Goal: Task Accomplishment & Management: Complete application form

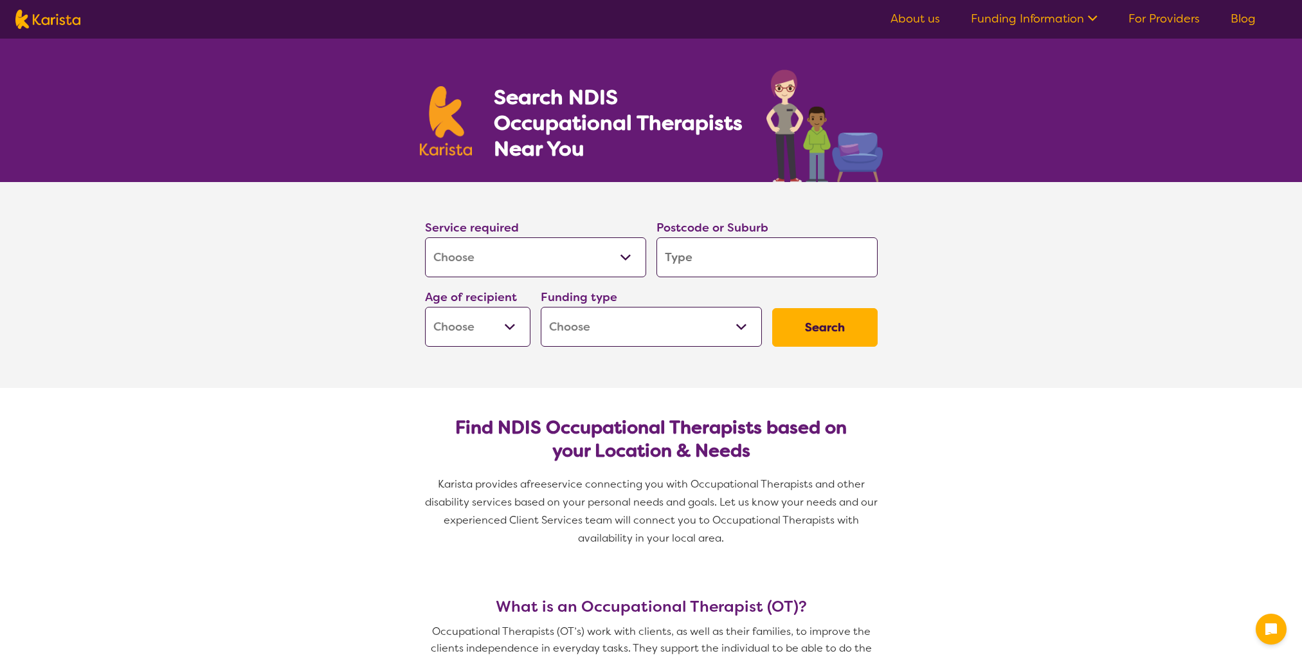
select select "[MEDICAL_DATA]"
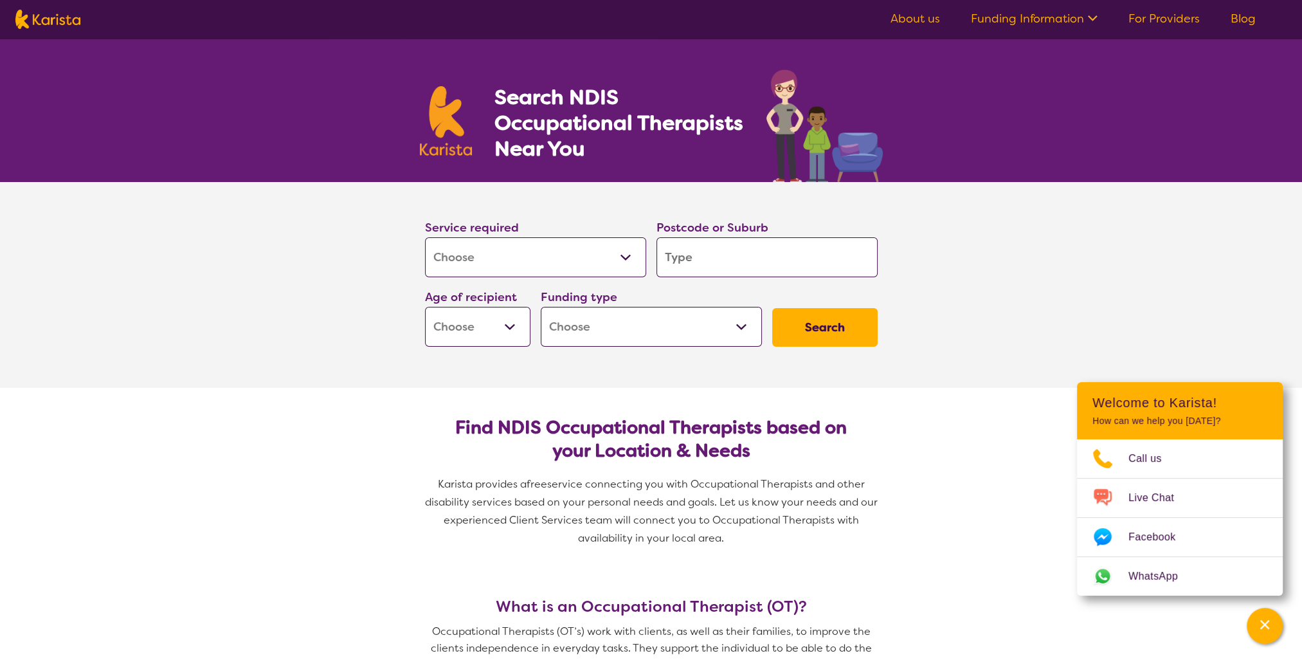
click at [742, 259] on input "search" at bounding box center [767, 257] width 221 height 40
type input "6"
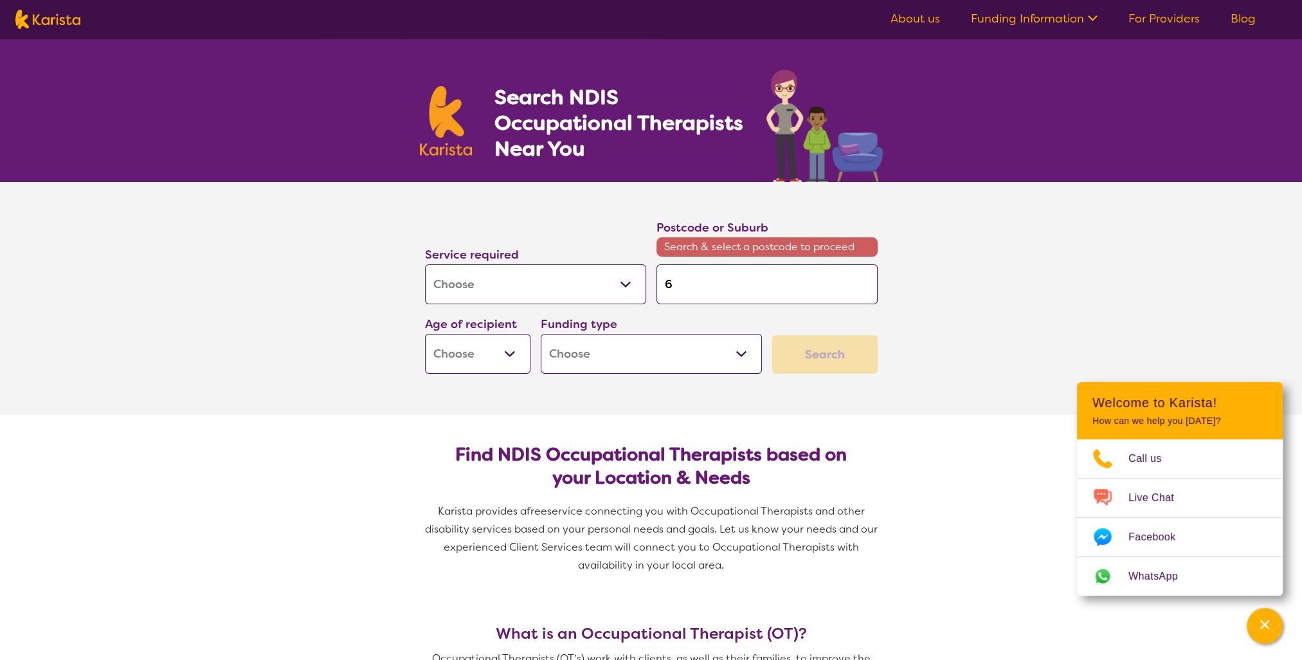
type input "60"
type input "602"
type input "6027"
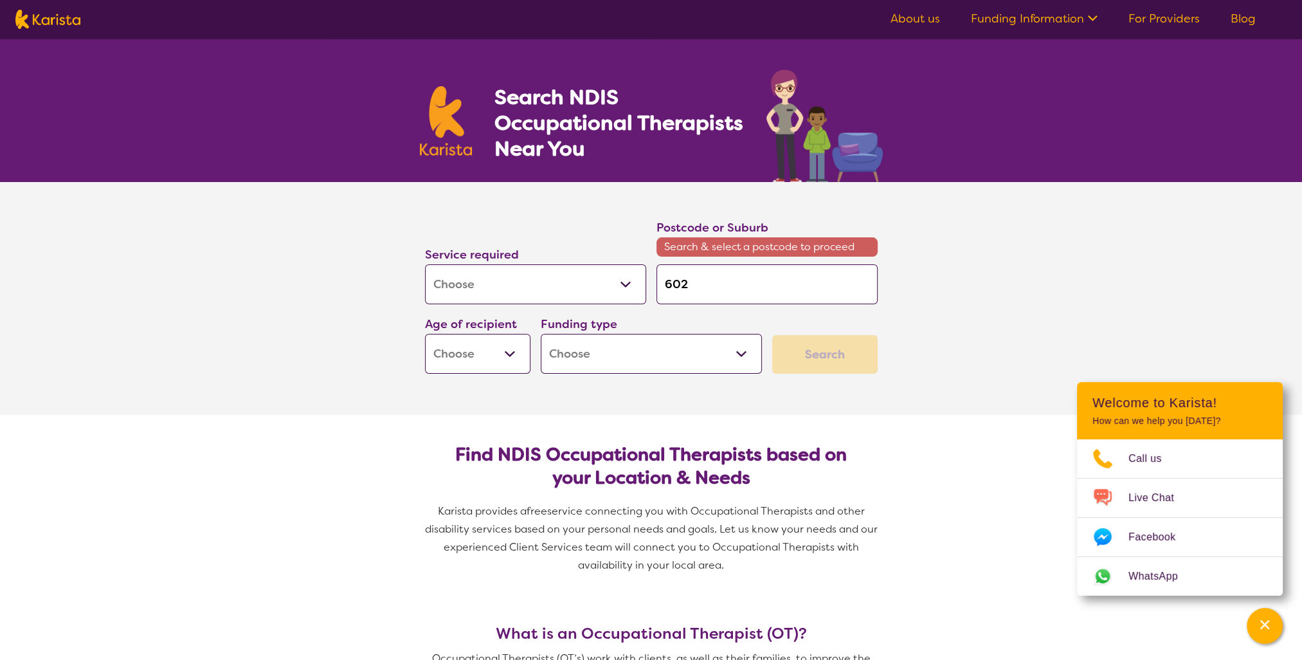
type input "6027"
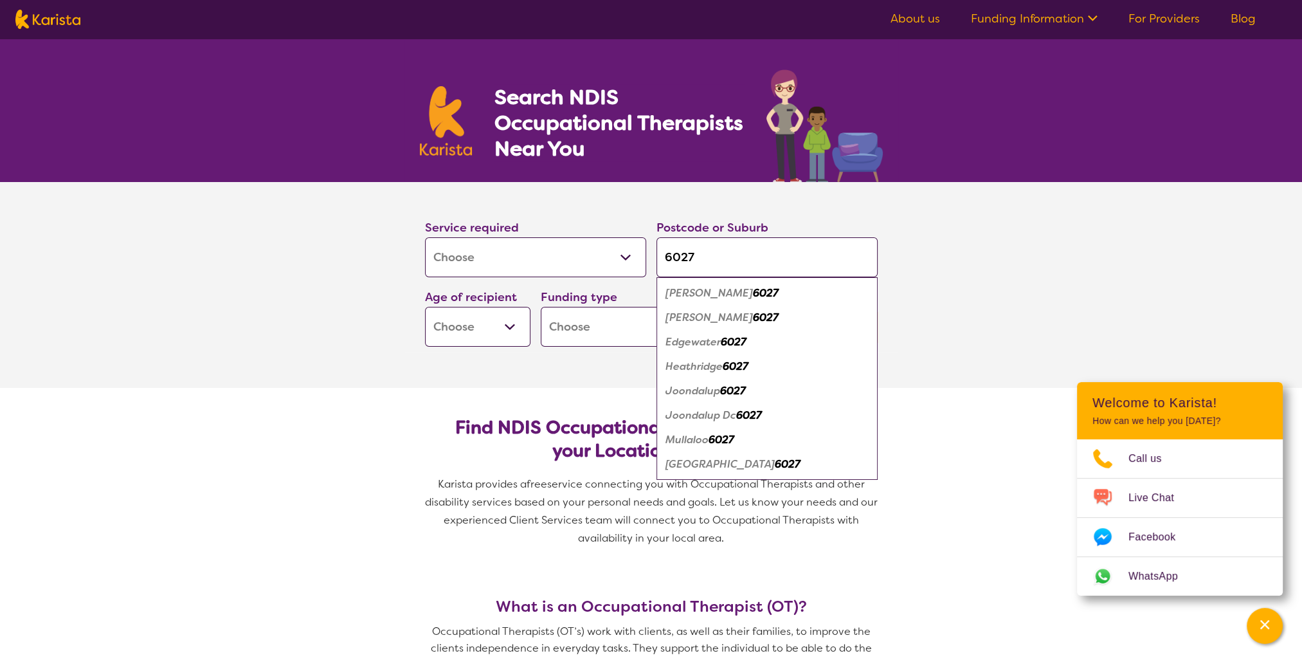
type input "6027"
click at [507, 327] on select "Early Childhood - 0 to 9 Child - 10 to 11 Adolescent - 12 to 17 Adult - 18 to 6…" at bounding box center [477, 327] width 105 height 40
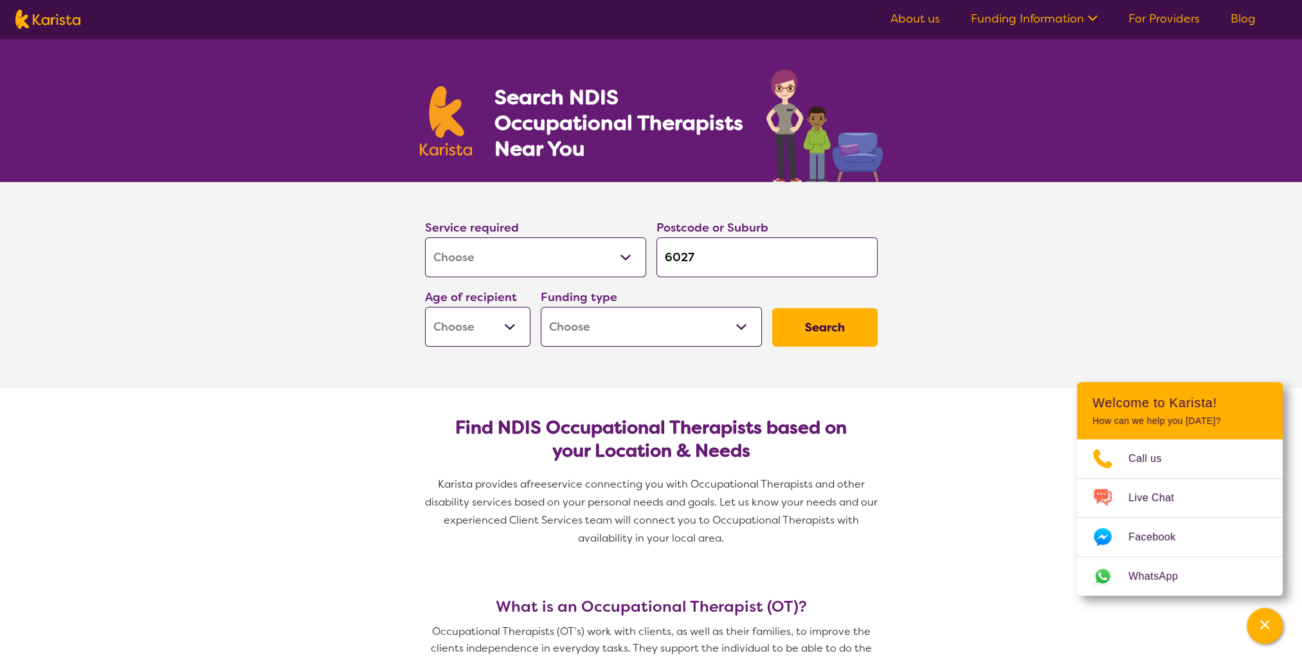
select select "EC"
click at [425, 307] on select "Early Childhood - 0 to 9 Child - 10 to 11 Adolescent - 12 to 17 Adult - 18 to 6…" at bounding box center [477, 327] width 105 height 40
select select "EC"
click at [745, 323] on select "Home Care Package (HCP) National Disability Insurance Scheme (NDIS) I don't know" at bounding box center [651, 327] width 221 height 40
select select "NDIS"
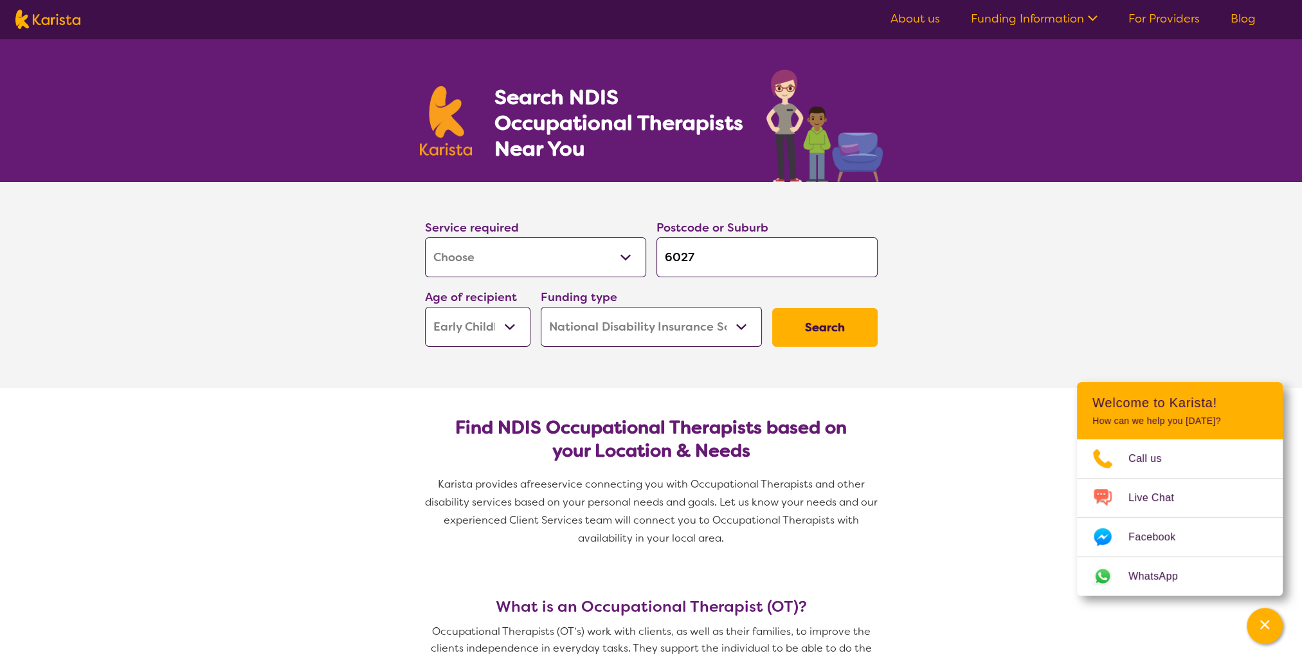
click at [541, 307] on select "Home Care Package (HCP) National Disability Insurance Scheme (NDIS) I don't know" at bounding box center [651, 327] width 221 height 40
select select "NDIS"
click at [841, 333] on button "Search" at bounding box center [824, 327] width 105 height 39
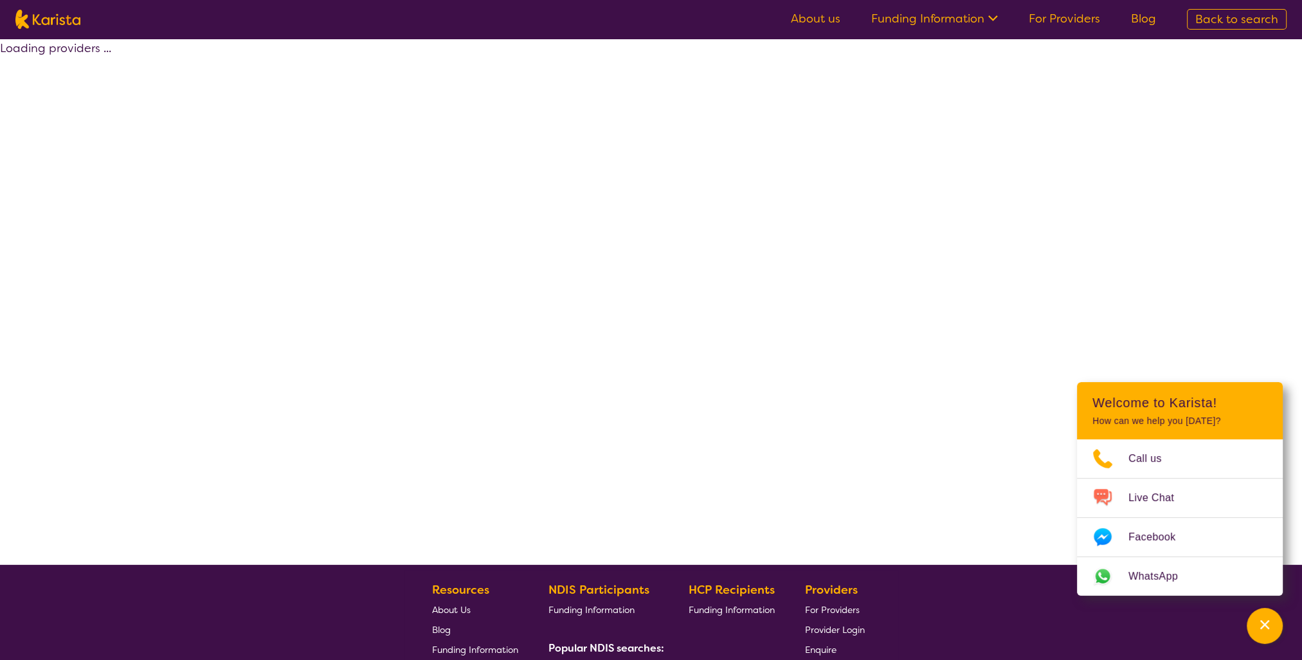
select select "by_score"
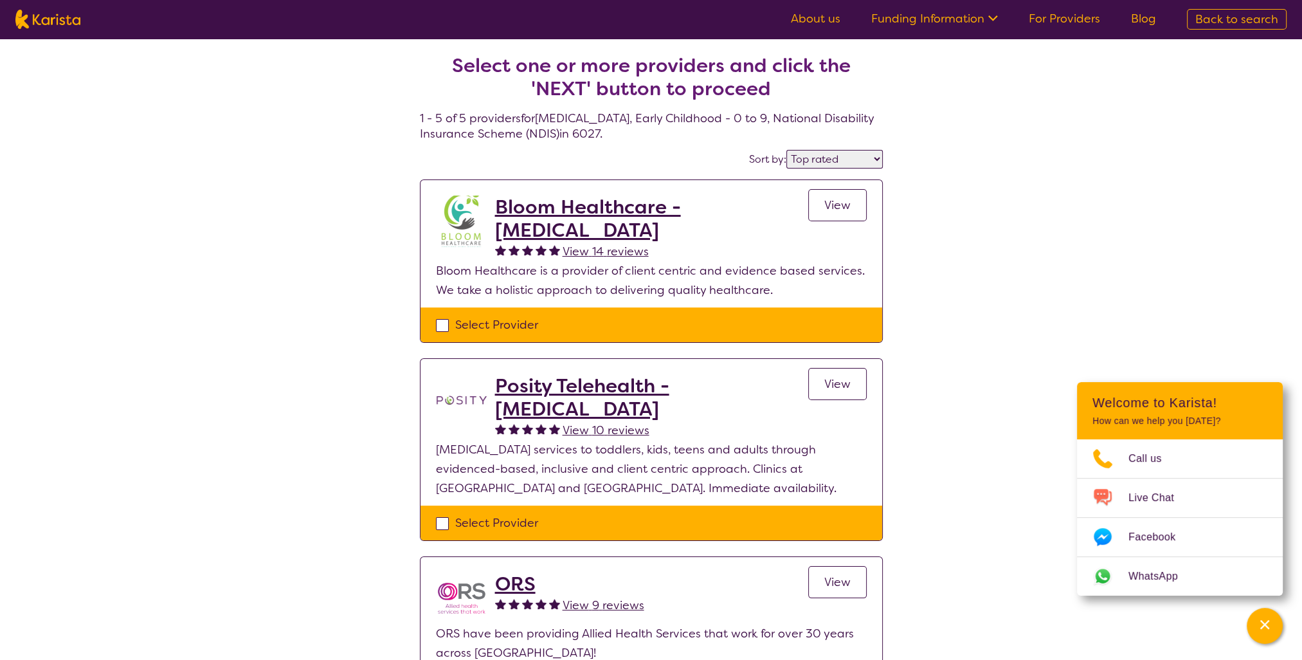
click at [605, 224] on h2 "Bloom Healthcare - [MEDICAL_DATA]" at bounding box center [651, 219] width 313 height 46
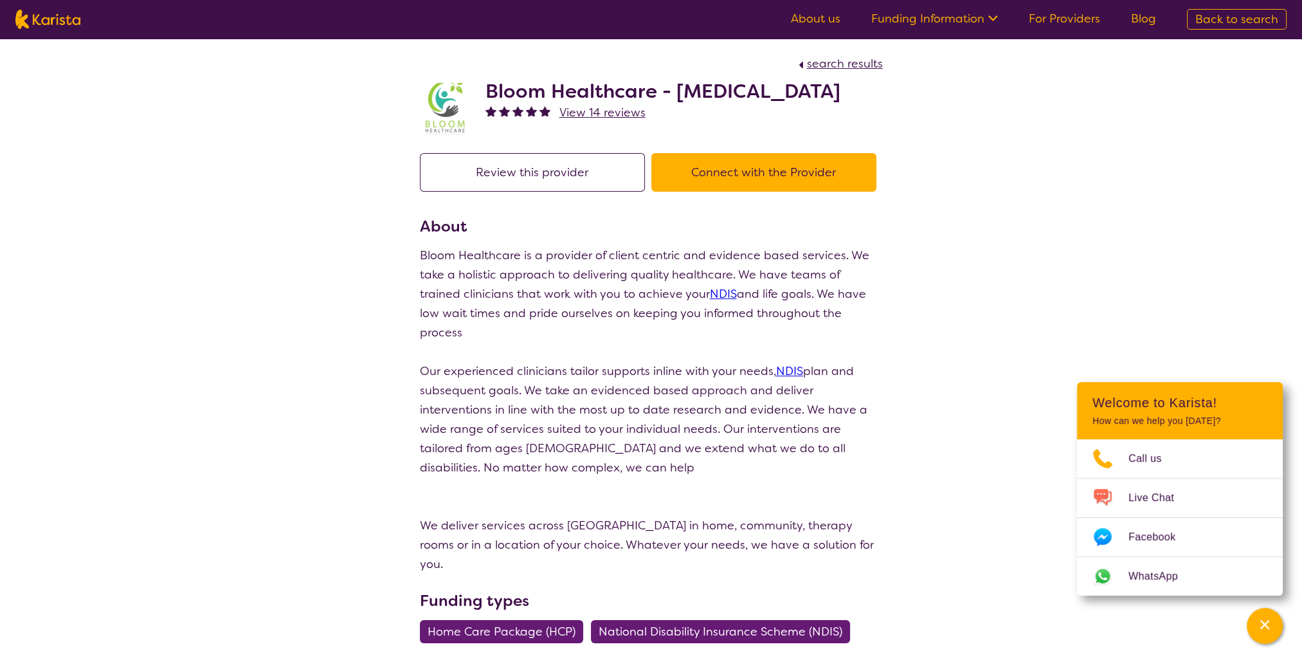
click at [773, 192] on button "Connect with the Provider" at bounding box center [763, 172] width 225 height 39
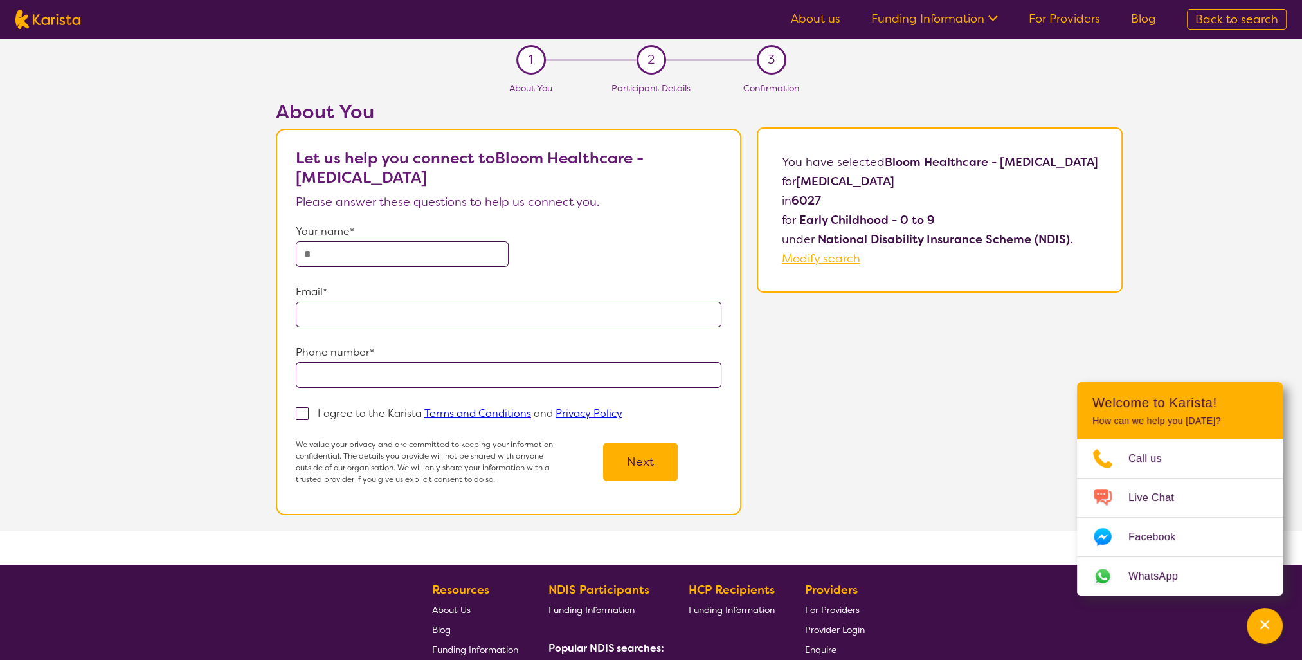
click at [359, 250] on input "text" at bounding box center [402, 254] width 213 height 26
click at [386, 253] on input "text" at bounding box center [402, 254] width 213 height 26
type input "**********"
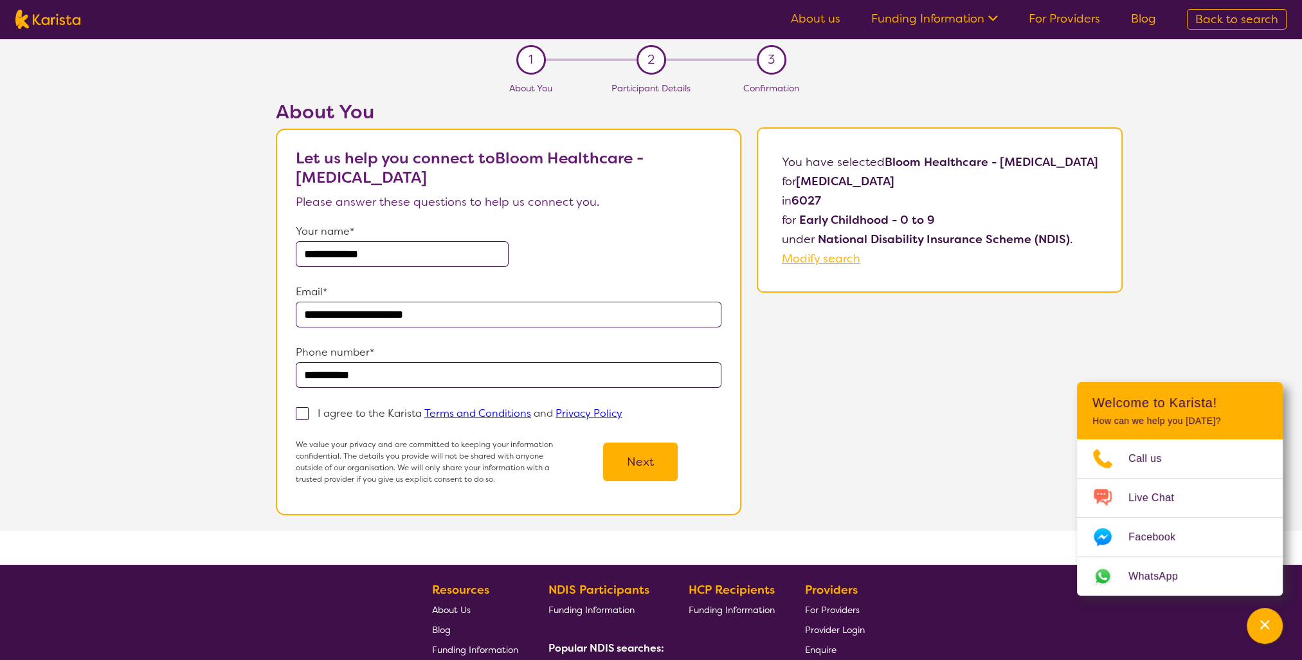
click at [296, 414] on span at bounding box center [302, 413] width 13 height 13
click at [623, 414] on input "I agree to the Karista Terms and Conditions and Privacy Policy" at bounding box center [627, 412] width 8 height 8
checkbox input "true"
click at [619, 462] on button "Next" at bounding box center [640, 461] width 75 height 39
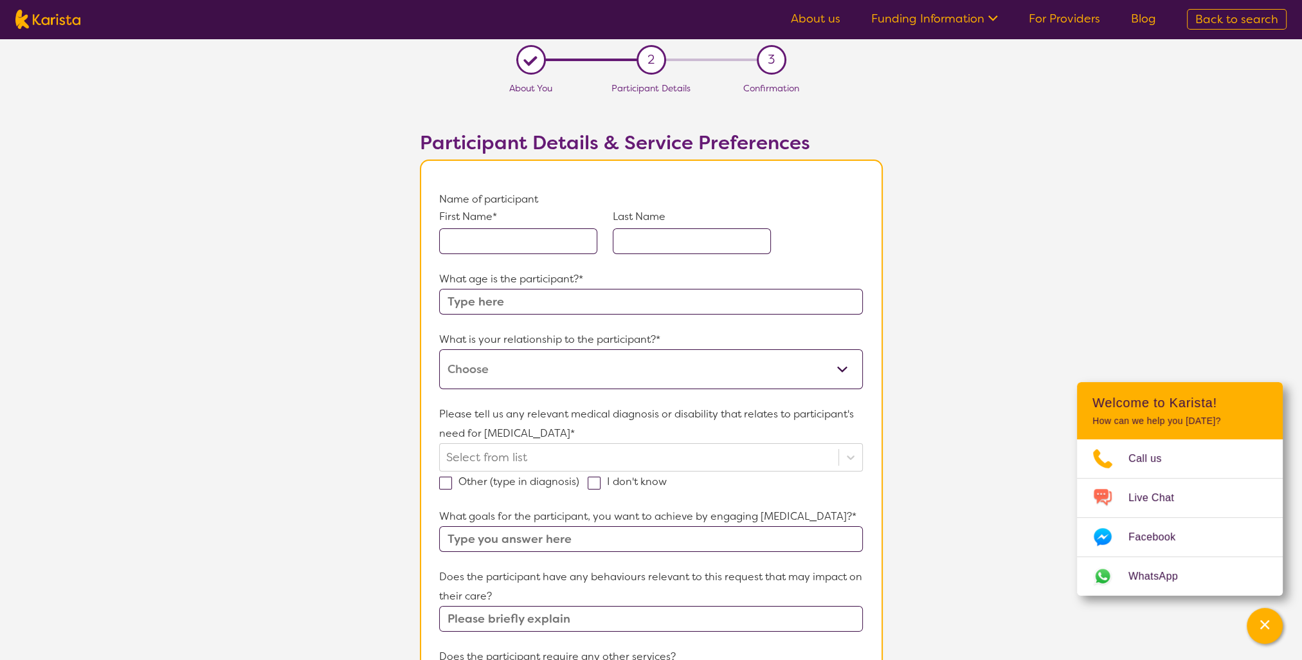
click at [504, 241] on input "text" at bounding box center [518, 241] width 158 height 26
click at [1052, 269] on section "L About You 2 Participant Details 3 Confirmation Participant Details & Service …" at bounding box center [651, 606] width 1302 height 1134
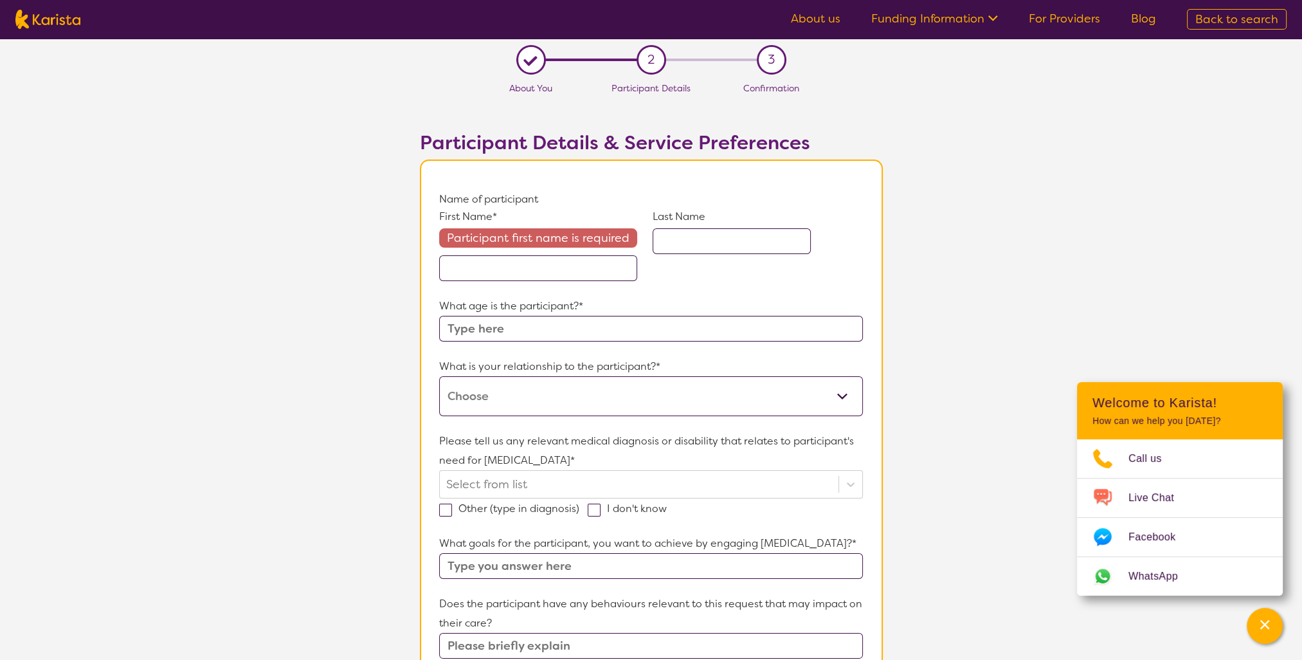
click at [574, 261] on input "text" at bounding box center [538, 268] width 198 height 26
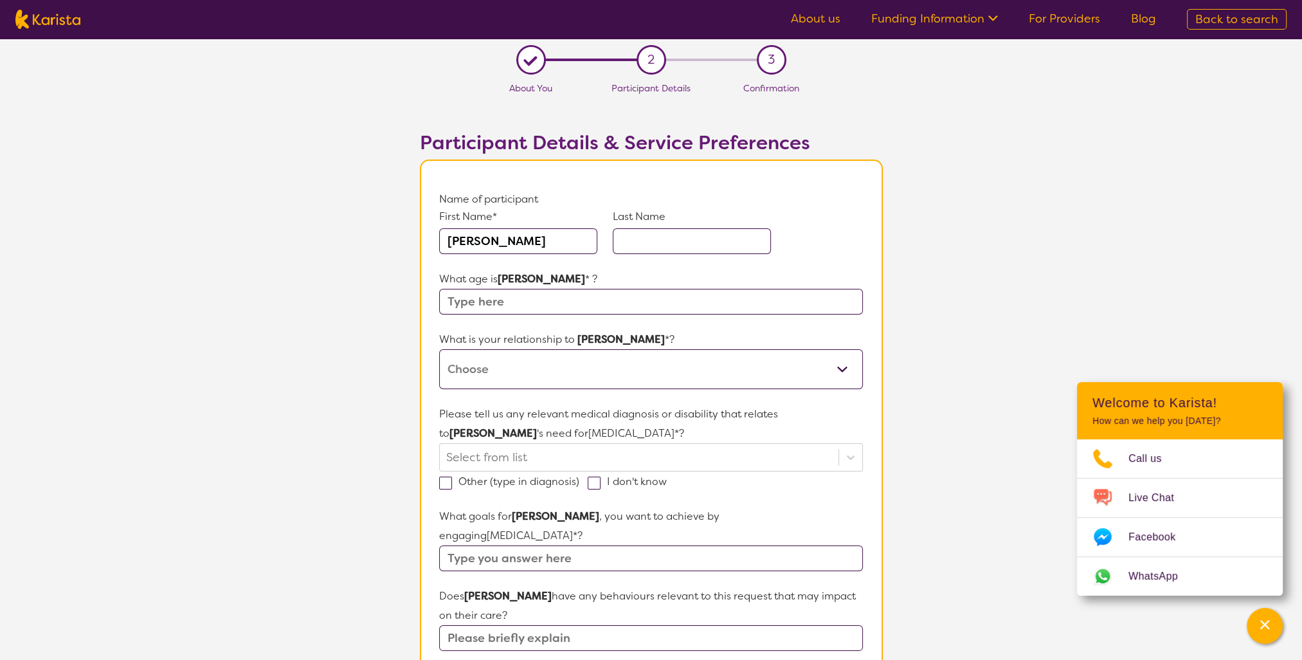
type input "[PERSON_NAME]"
click at [666, 241] on input "text" at bounding box center [692, 241] width 158 height 26
type input "Axmann"
click at [601, 295] on input "text" at bounding box center [650, 302] width 423 height 26
type input "5"
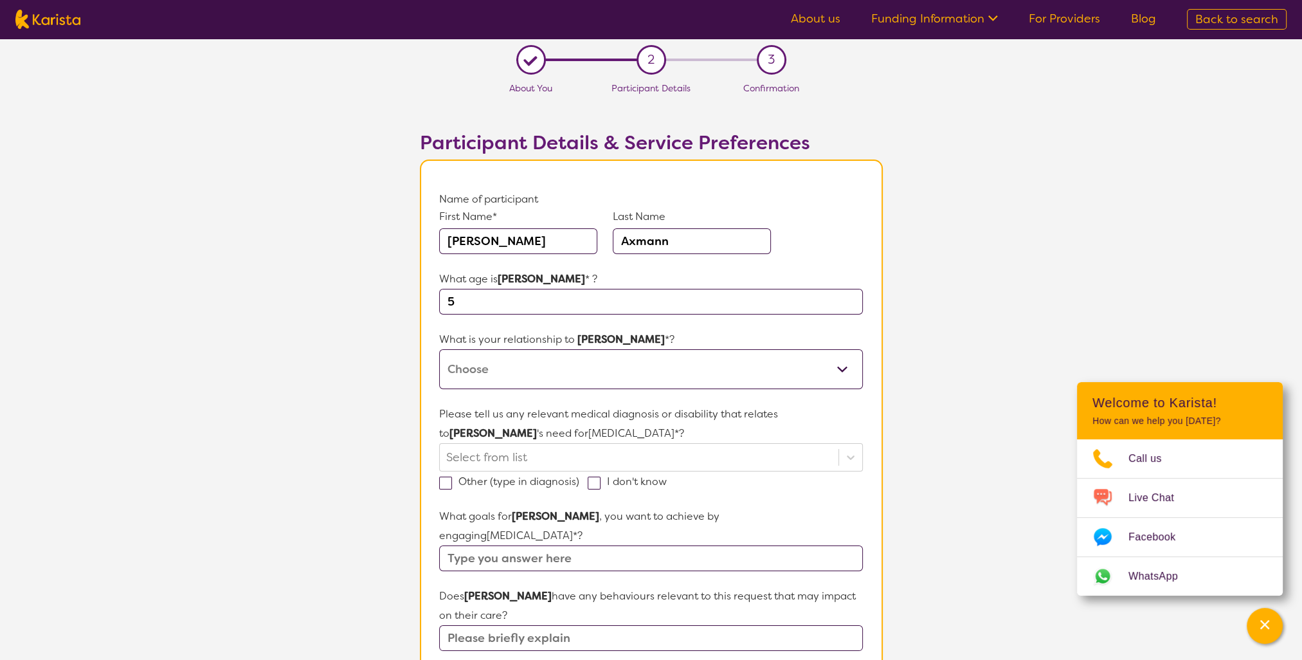
click at [576, 374] on select "This request is for myself I am their parent I am their child I am their spouse…" at bounding box center [650, 369] width 423 height 40
select select "I am their parent"
click at [439, 349] on select "This request is for myself I am their parent I am their child I am their spouse…" at bounding box center [650, 369] width 423 height 40
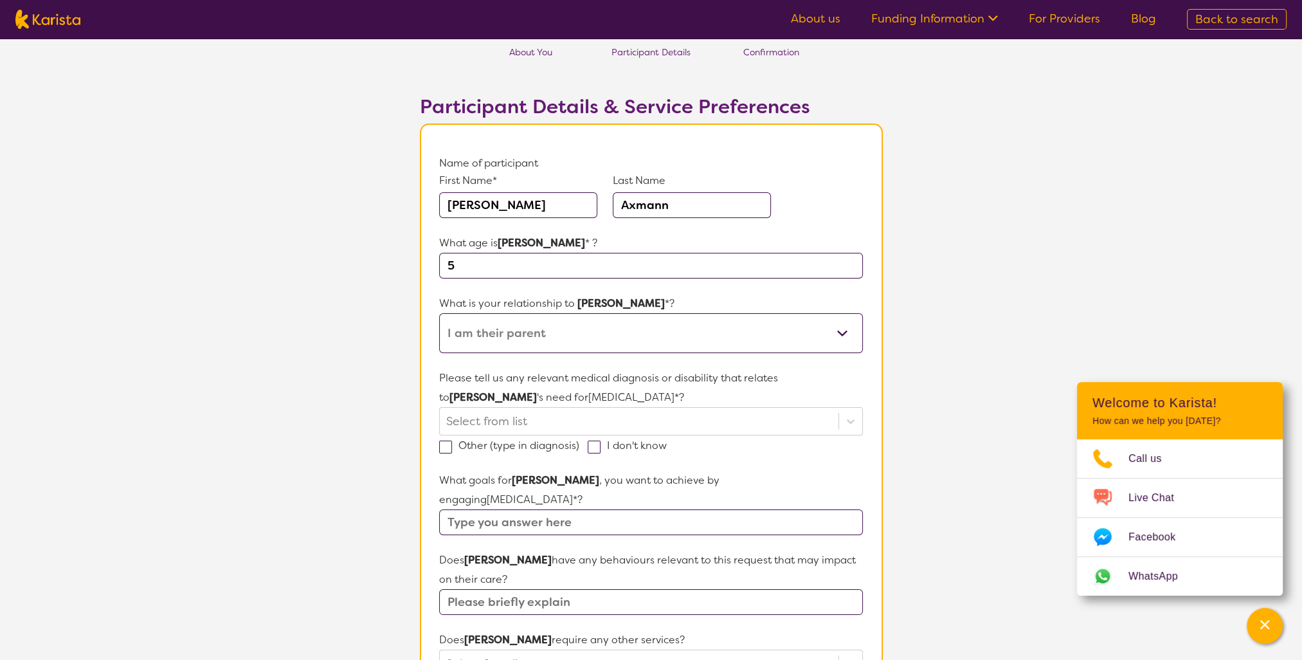
scroll to position [64, 0]
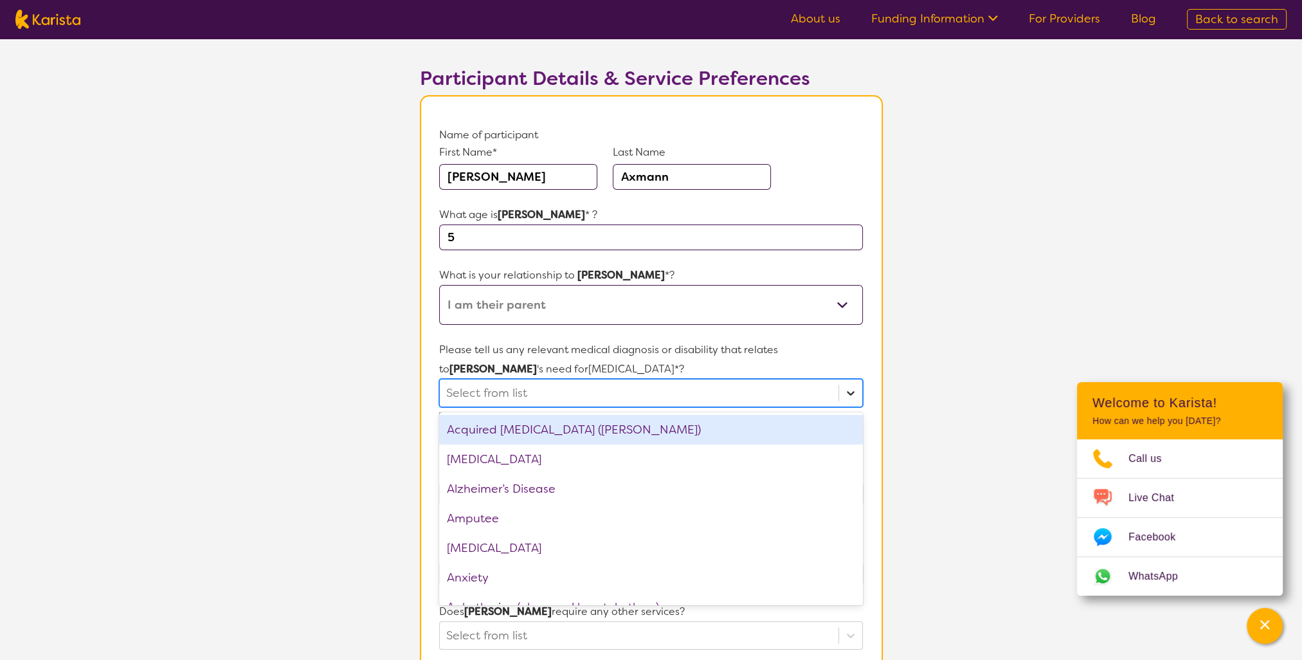
click at [853, 391] on icon at bounding box center [851, 393] width 8 height 5
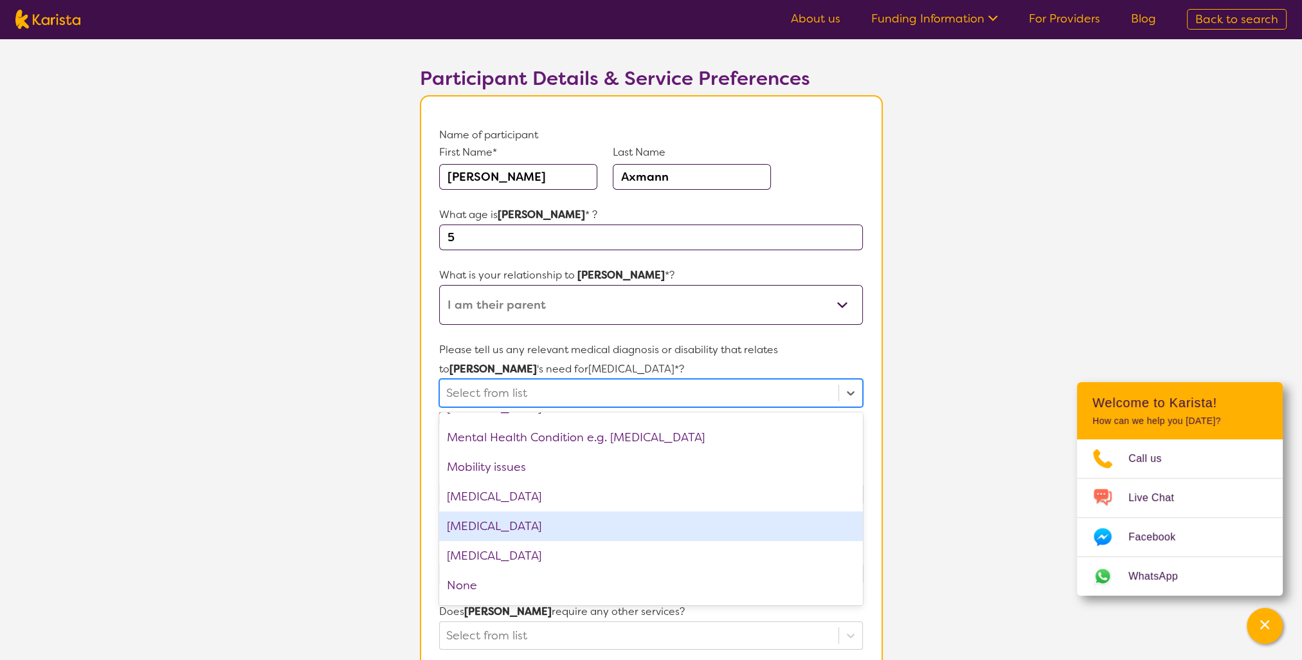
scroll to position [1222, 0]
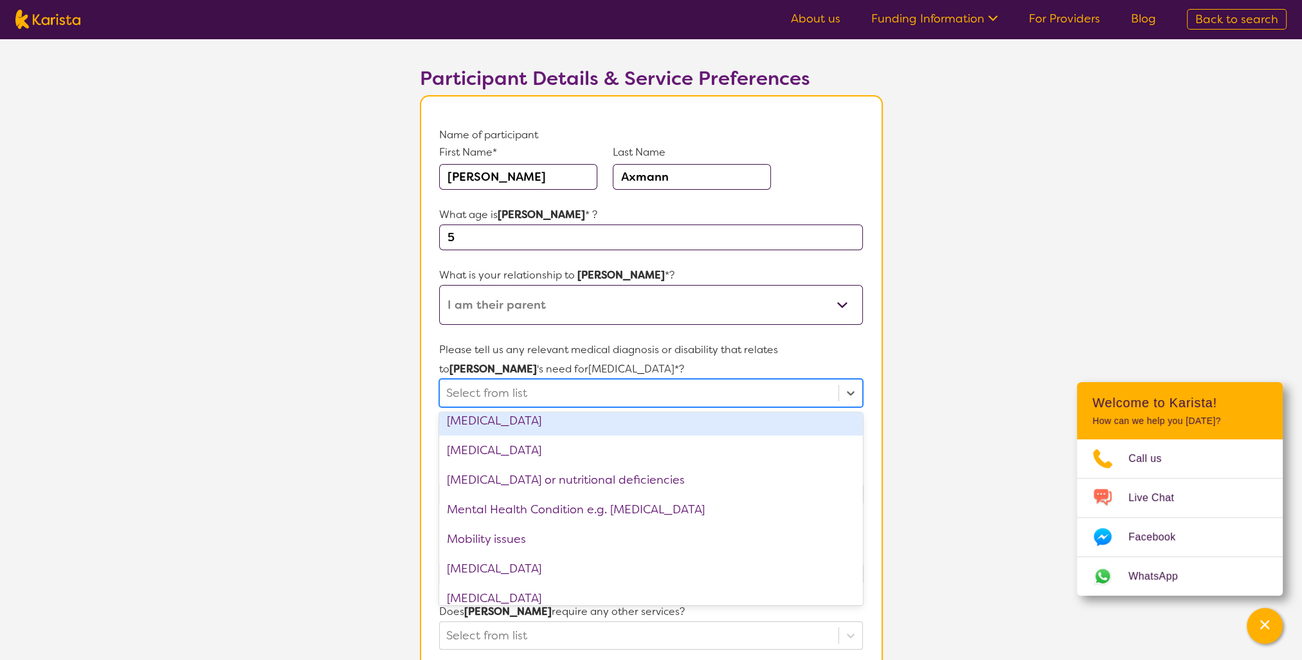
click at [756, 423] on div "[MEDICAL_DATA]" at bounding box center [650, 421] width 423 height 30
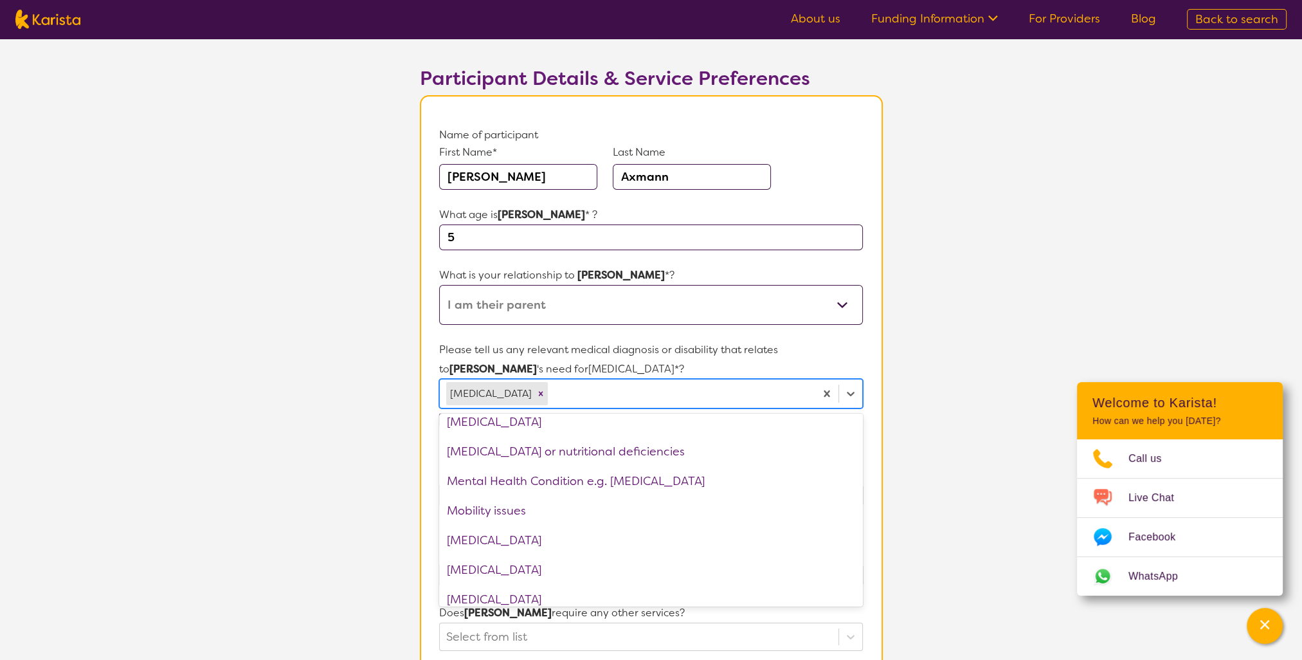
scroll to position [1192, 0]
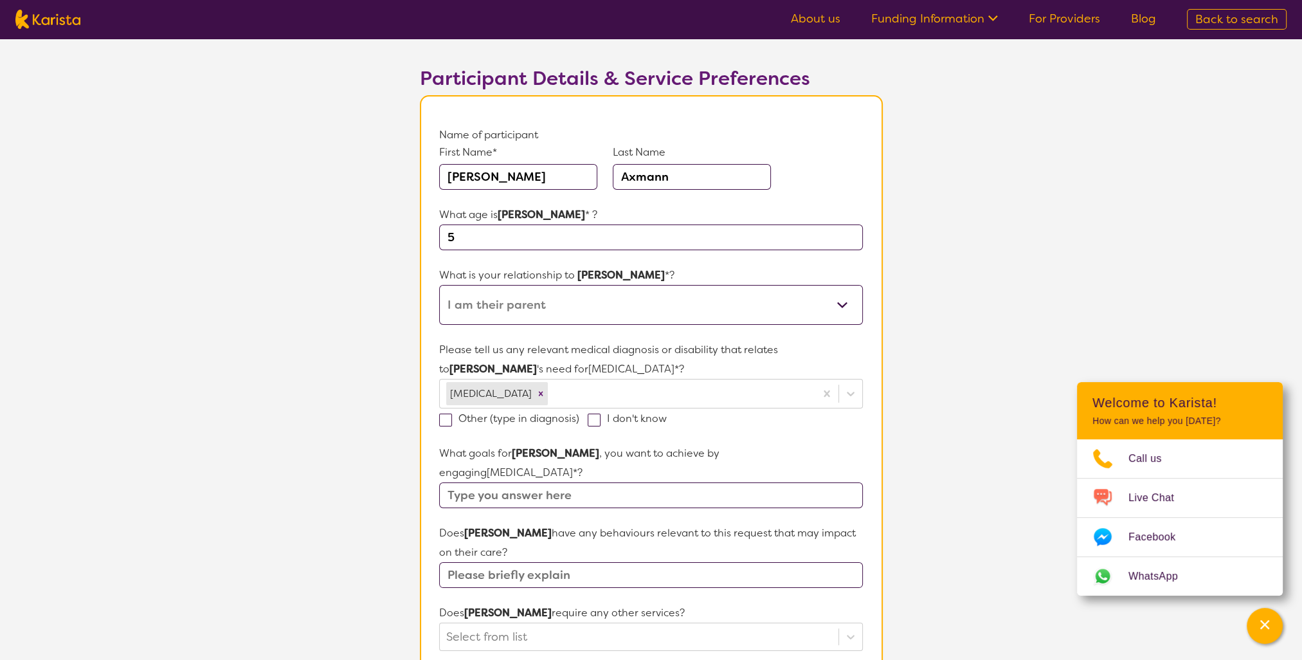
click at [924, 388] on section "L About You 2 Participant Details 3 Confirmation Participant Details & Service …" at bounding box center [651, 551] width 1302 height 1154
click at [850, 390] on icon at bounding box center [850, 393] width 13 height 13
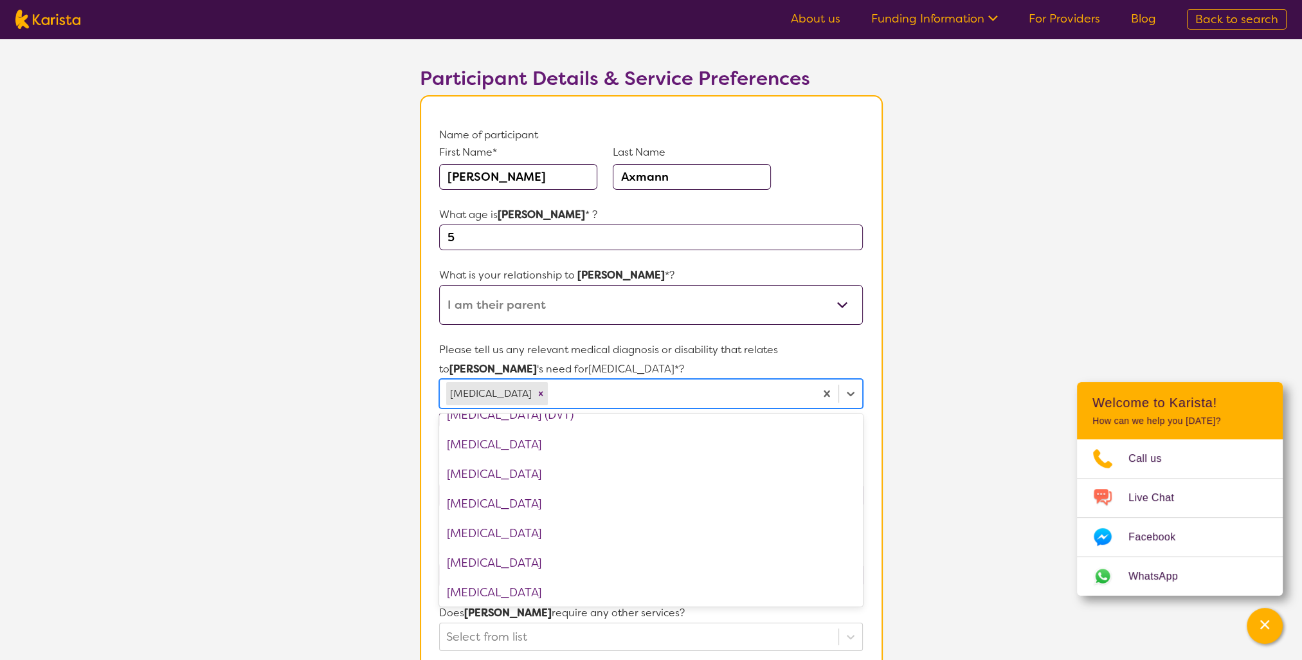
scroll to position [643, 0]
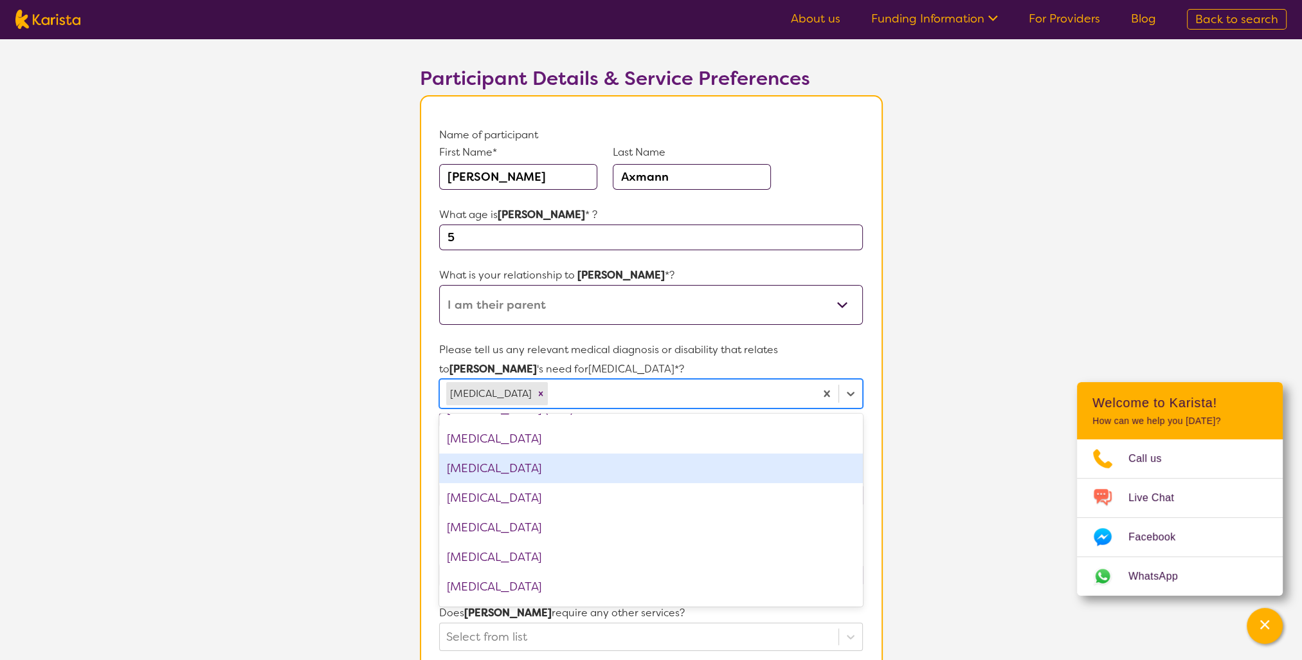
click at [563, 476] on div "[MEDICAL_DATA]" at bounding box center [650, 468] width 423 height 30
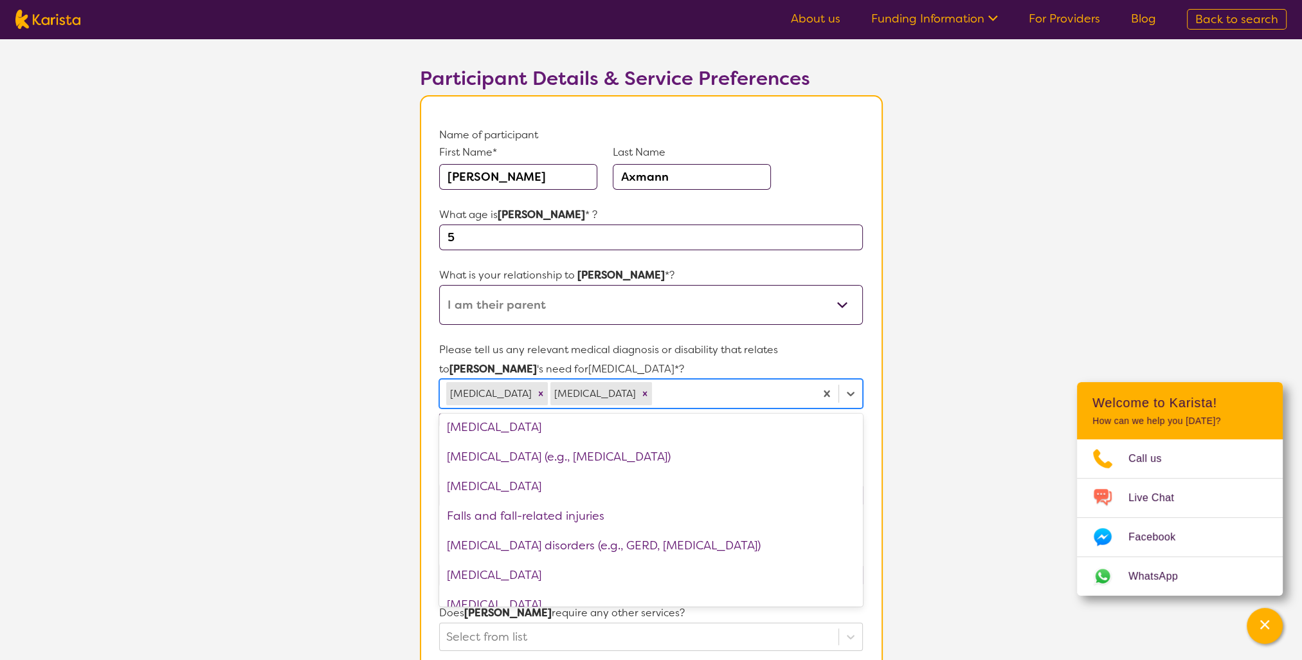
scroll to position [772, 0]
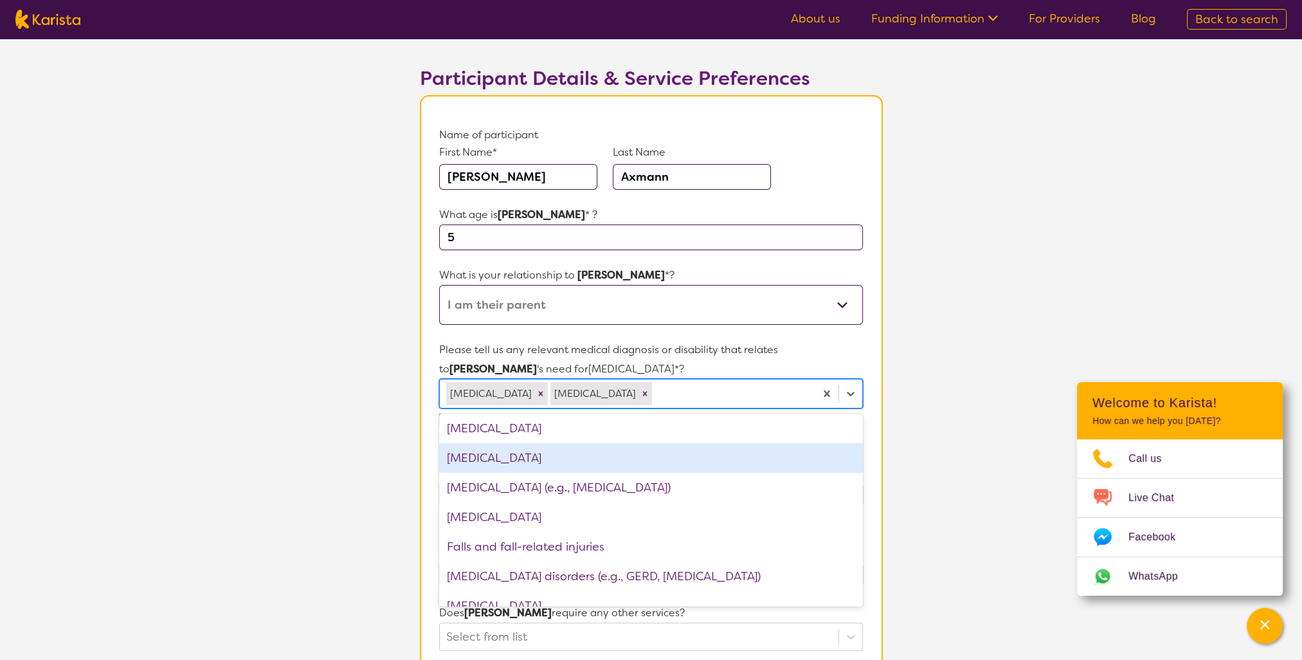
click at [578, 462] on div "[MEDICAL_DATA]" at bounding box center [650, 458] width 423 height 30
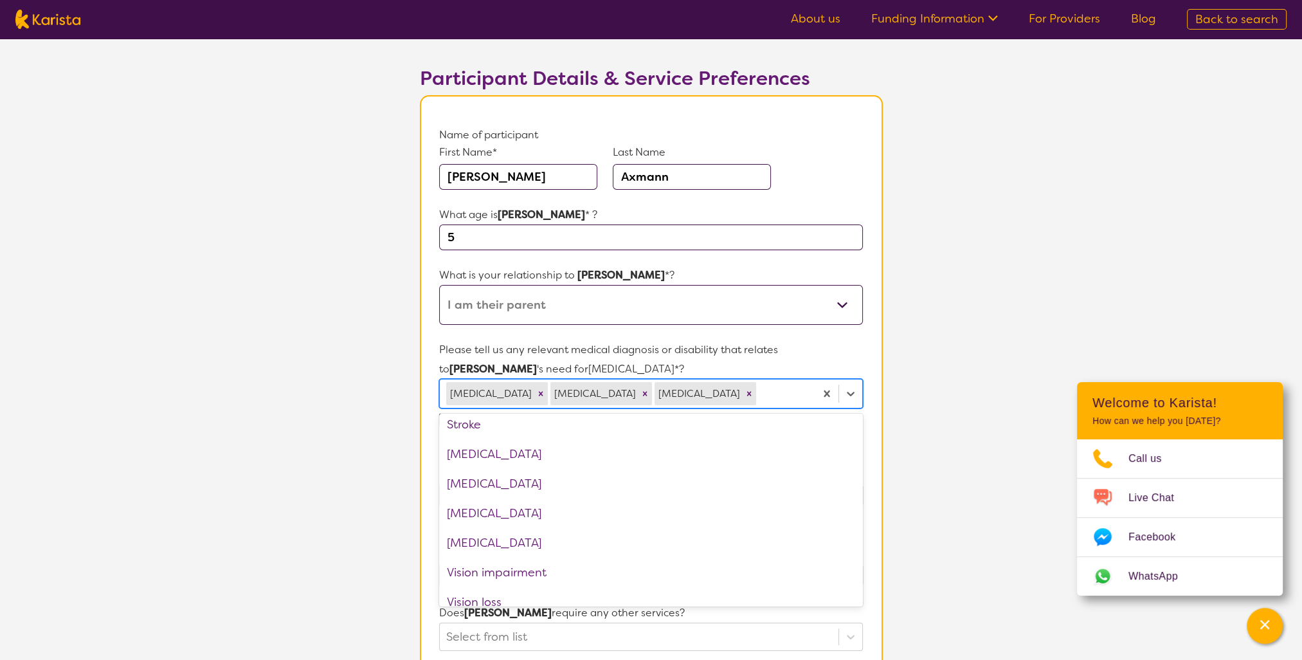
scroll to position [1942, 0]
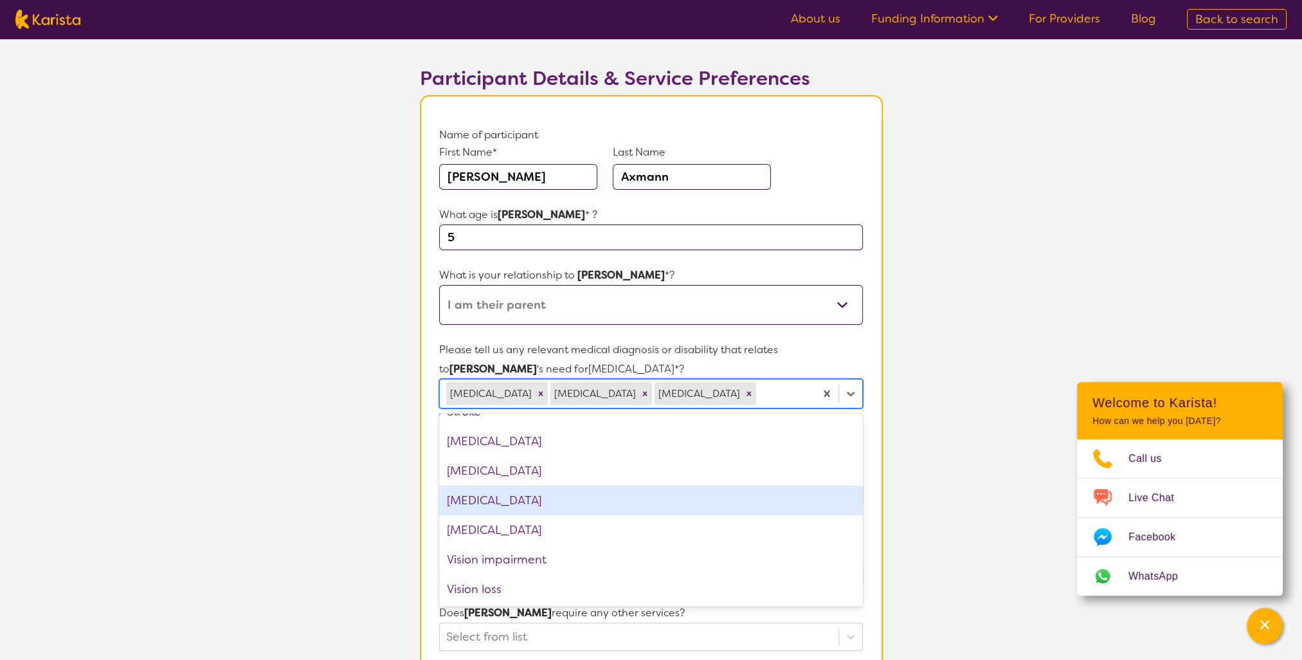
click at [910, 493] on section "L About You 2 Participant Details 3 Confirmation Participant Details & Service …" at bounding box center [651, 551] width 1302 height 1154
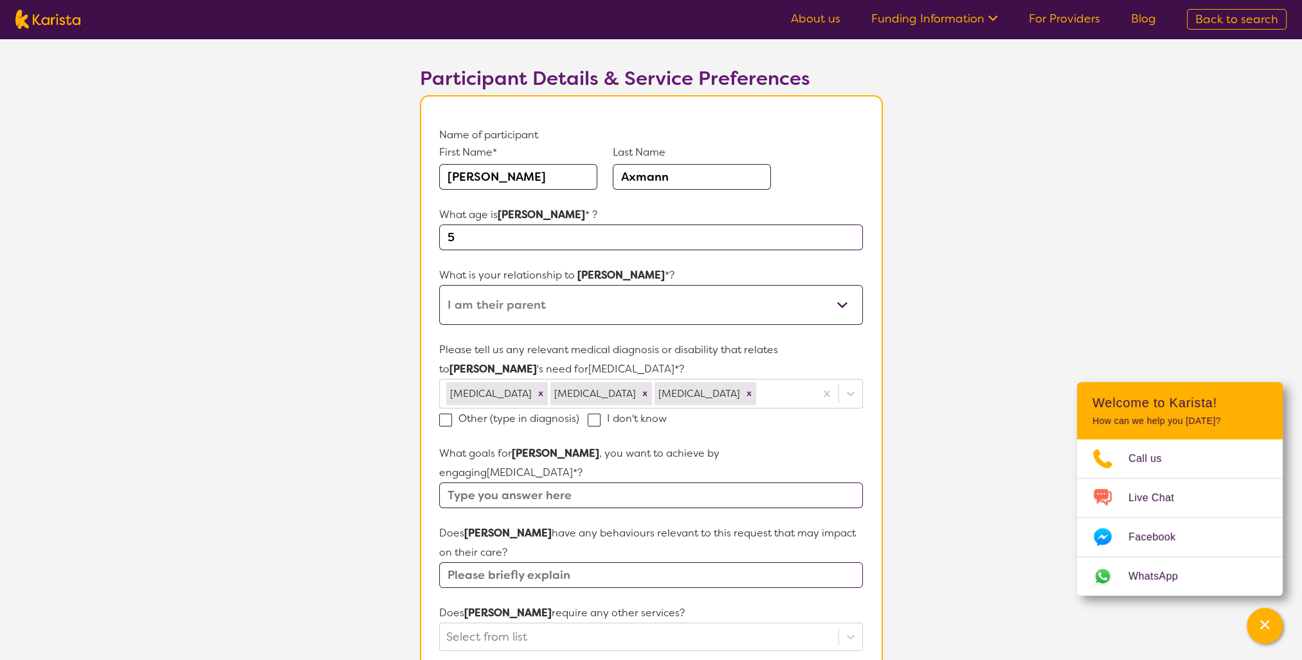
click at [485, 482] on input "text" at bounding box center [650, 495] width 423 height 26
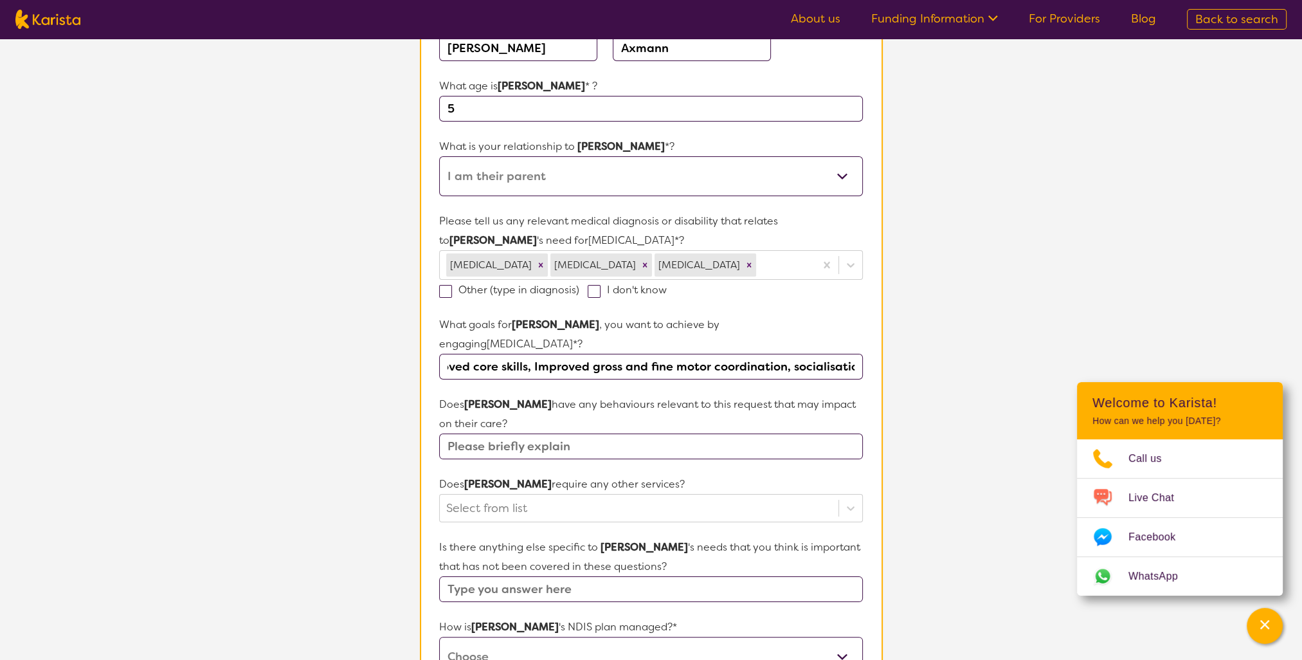
scroll to position [257, 0]
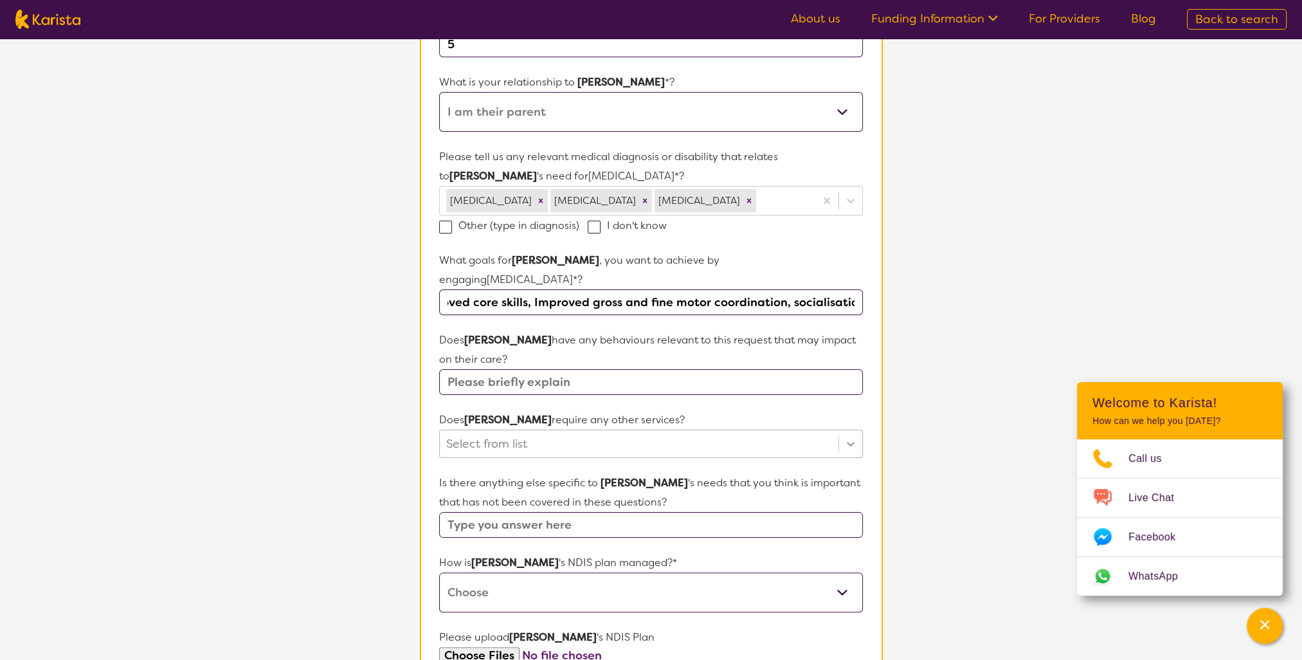
type input "Successful toileting, Improved core skills, Improved gross and fine motor coord…"
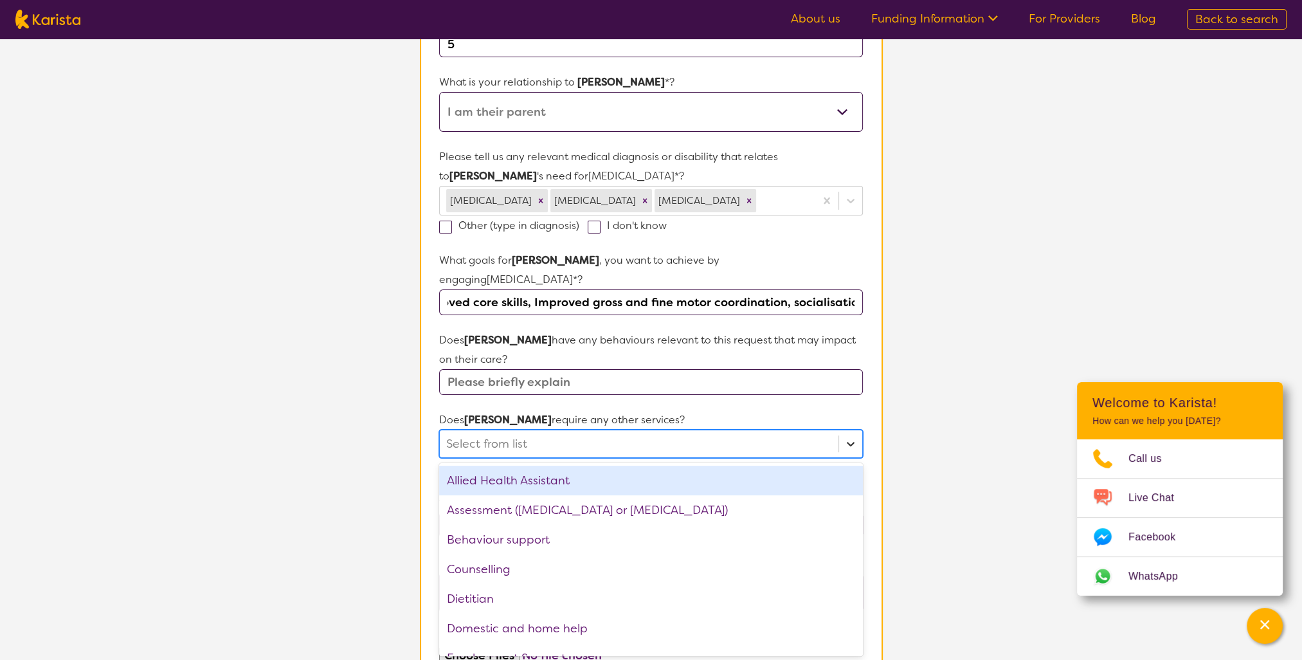
scroll to position [0, 0]
click at [853, 437] on icon at bounding box center [850, 443] width 13 height 13
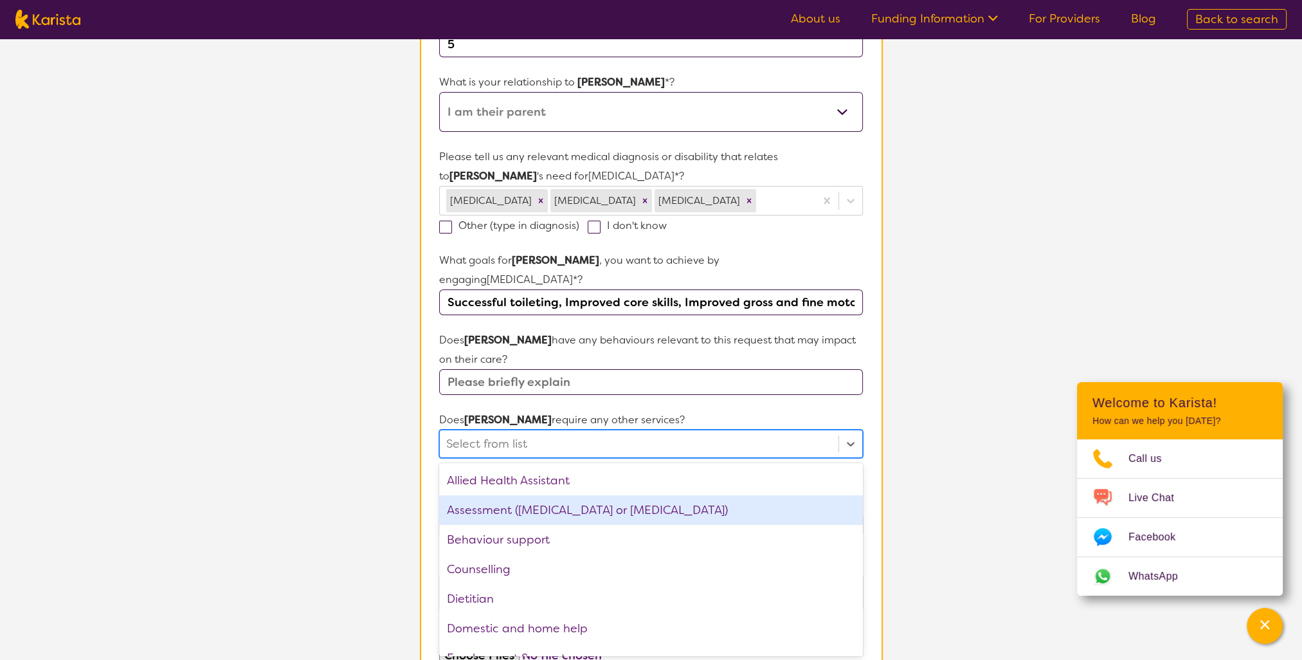
click at [797, 495] on div "Assessment ([MEDICAL_DATA] or [MEDICAL_DATA])" at bounding box center [650, 510] width 423 height 30
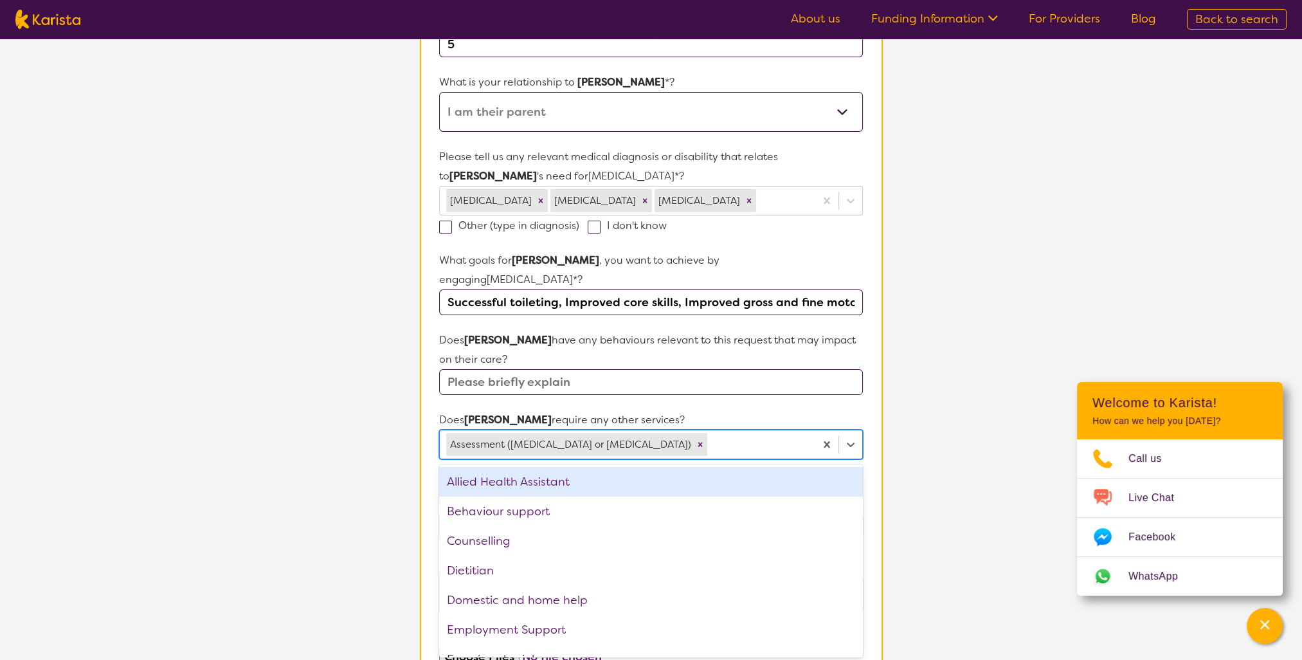
click at [936, 449] on section "L About You 2 Participant Details 3 Confirmation Participant Details & Service …" at bounding box center [651, 359] width 1302 height 1156
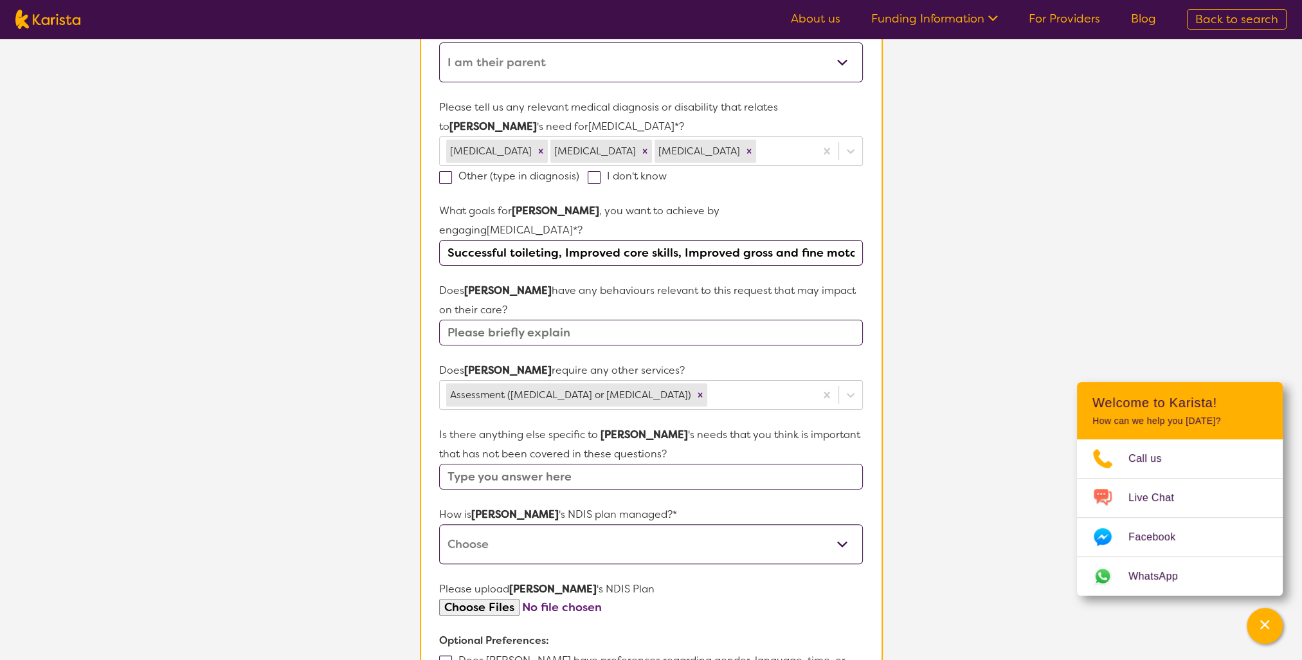
scroll to position [386, 0]
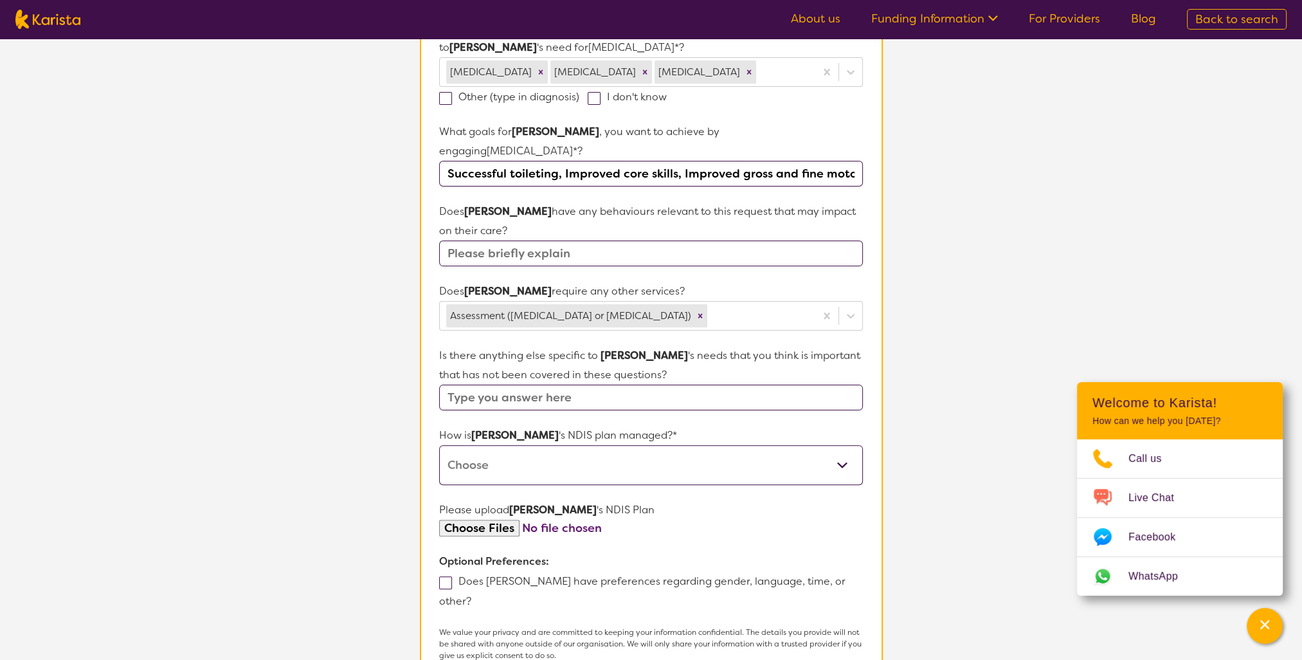
click at [849, 446] on select "Self-managed NDIS plan Managed by a registered plan management provider (not th…" at bounding box center [650, 465] width 423 height 40
select select "Self Managed"
click at [439, 445] on select "Self-managed NDIS plan Managed by a registered plan management provider (not th…" at bounding box center [650, 465] width 423 height 40
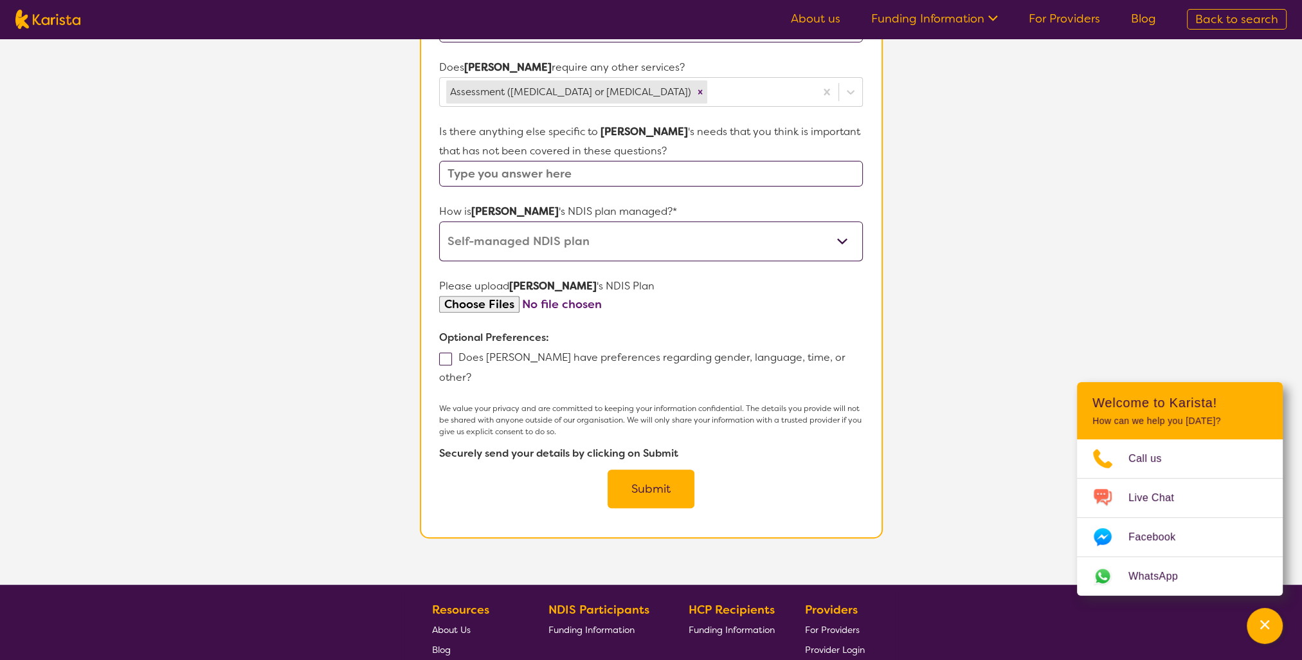
scroll to position [515, 0]
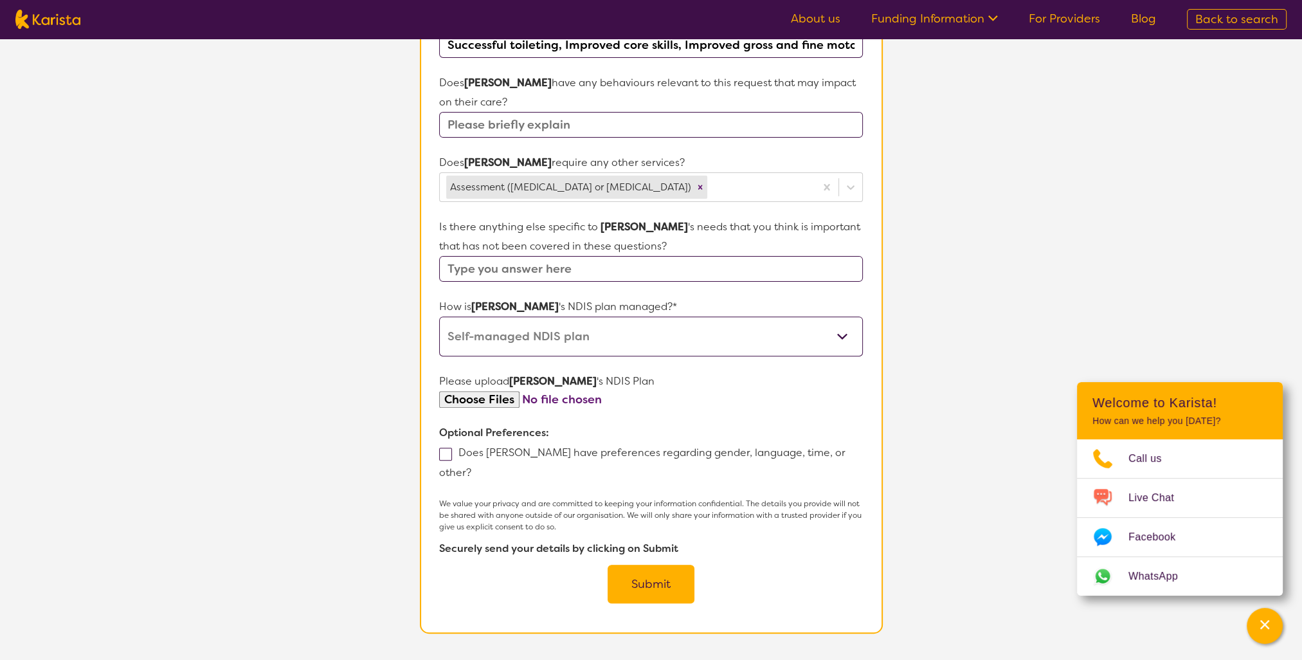
click at [657, 565] on button "Submit" at bounding box center [651, 584] width 87 height 39
